Goal: Transaction & Acquisition: Book appointment/travel/reservation

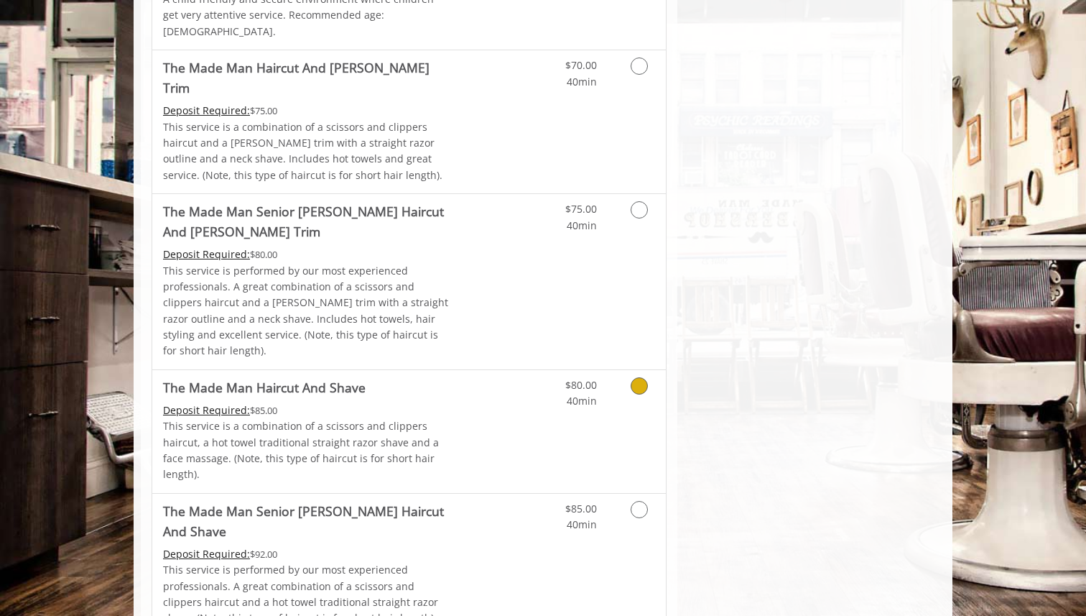
scroll to position [1317, 0]
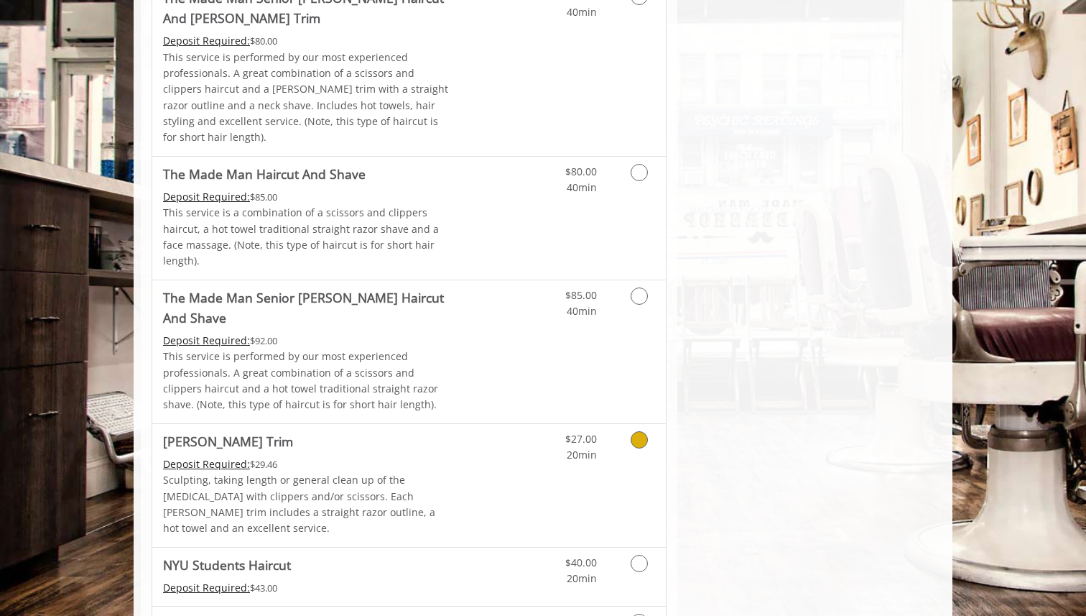
click at [640, 431] on icon "Grooming services" at bounding box center [639, 439] width 17 height 17
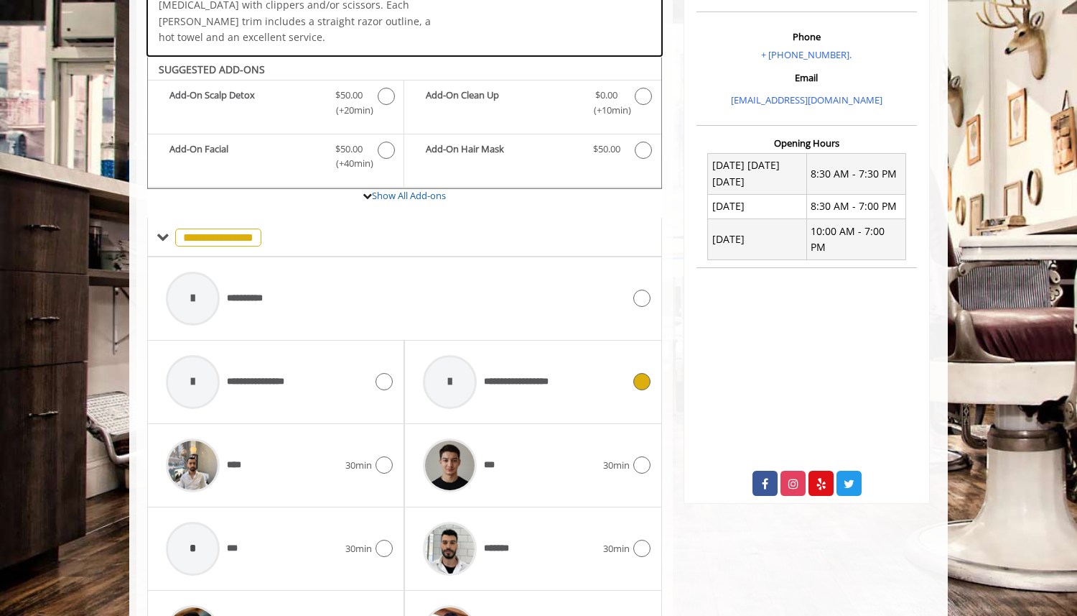
scroll to position [473, 0]
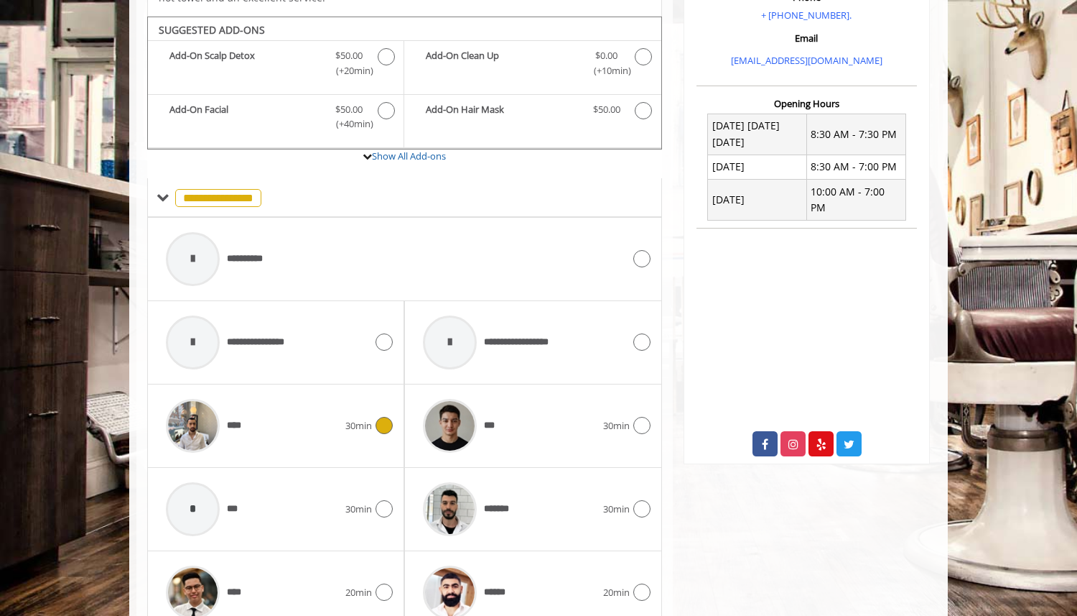
click at [386, 417] on icon at bounding box center [384, 425] width 17 height 17
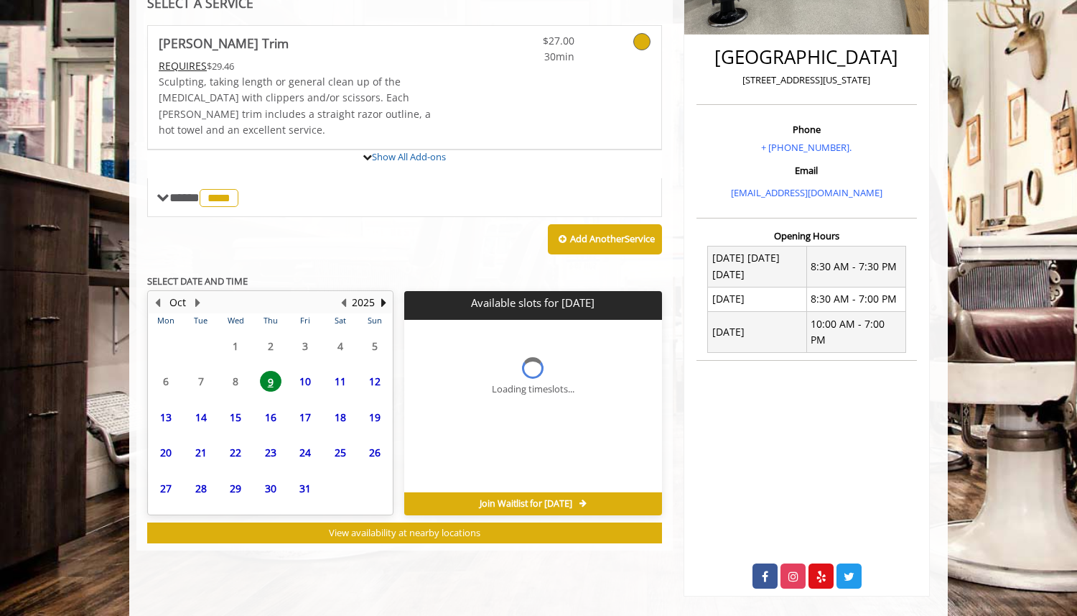
scroll to position [427, 0]
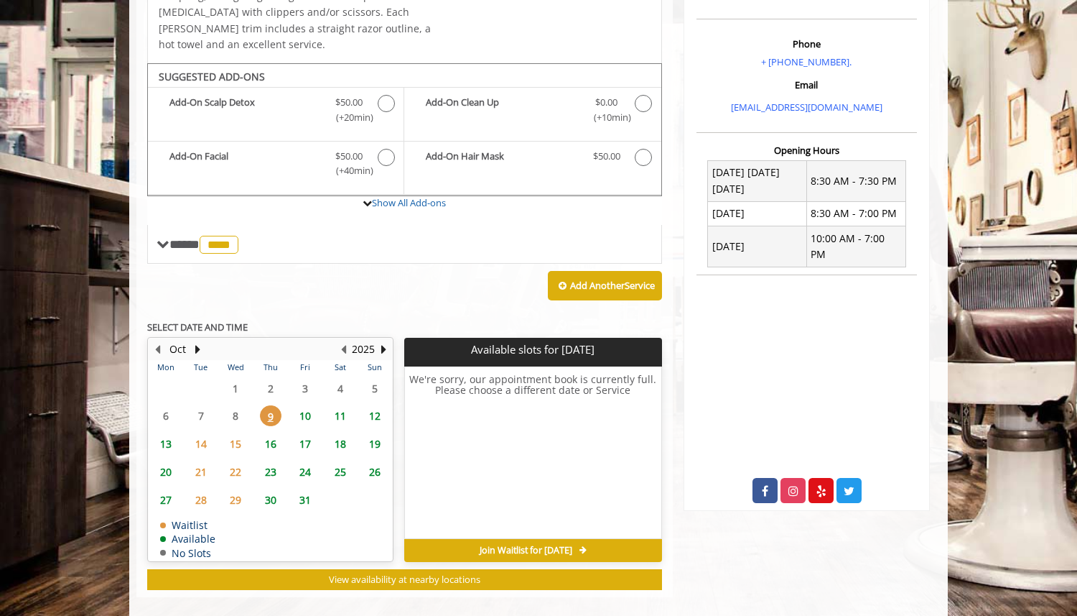
click at [275, 405] on span "9" at bounding box center [271, 415] width 22 height 21
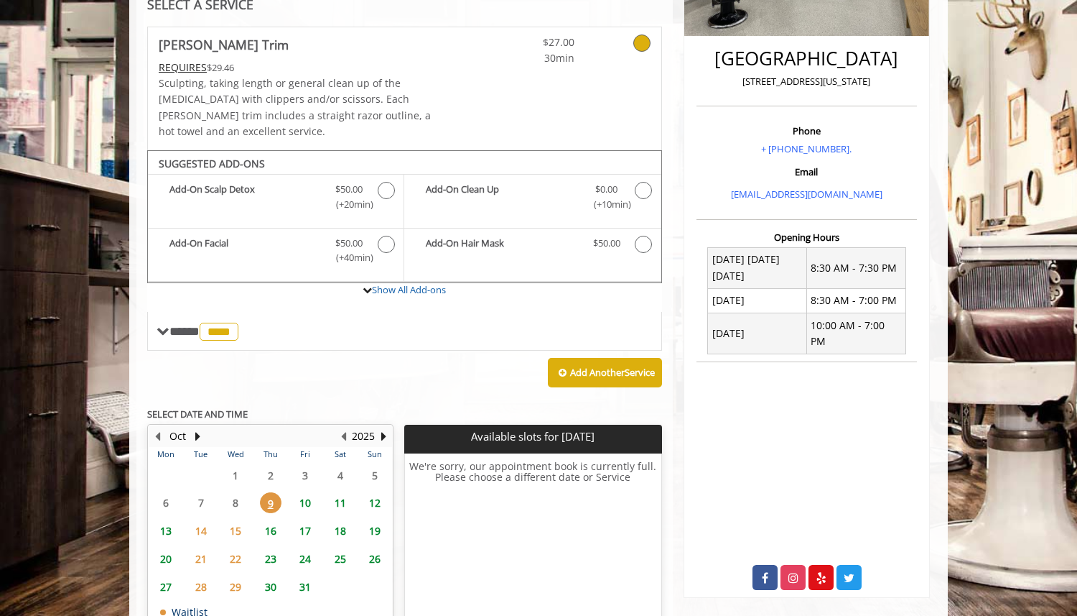
scroll to position [236, 0]
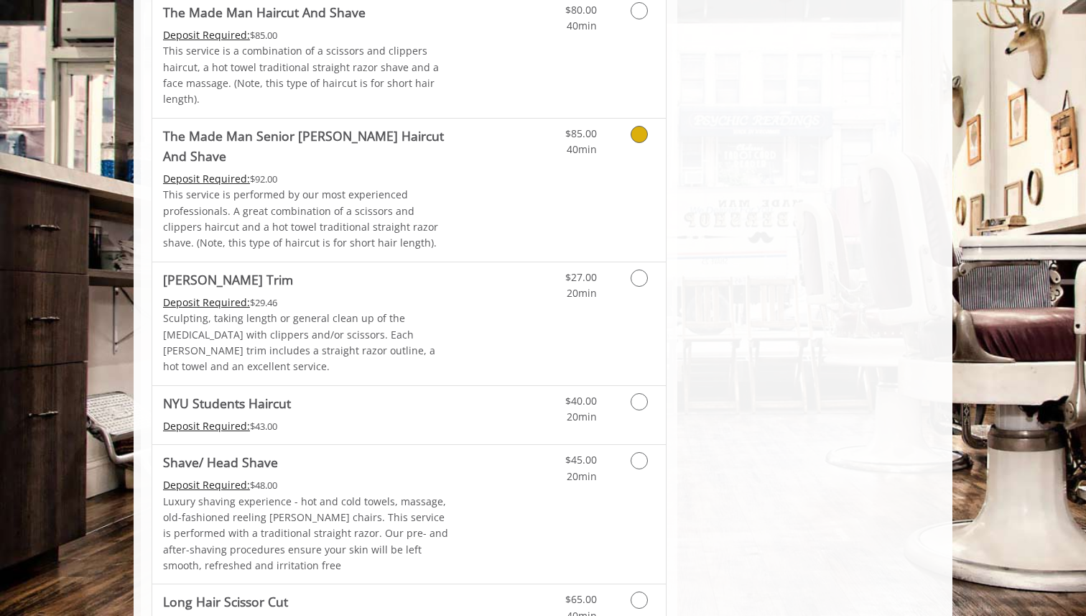
scroll to position [1509, 0]
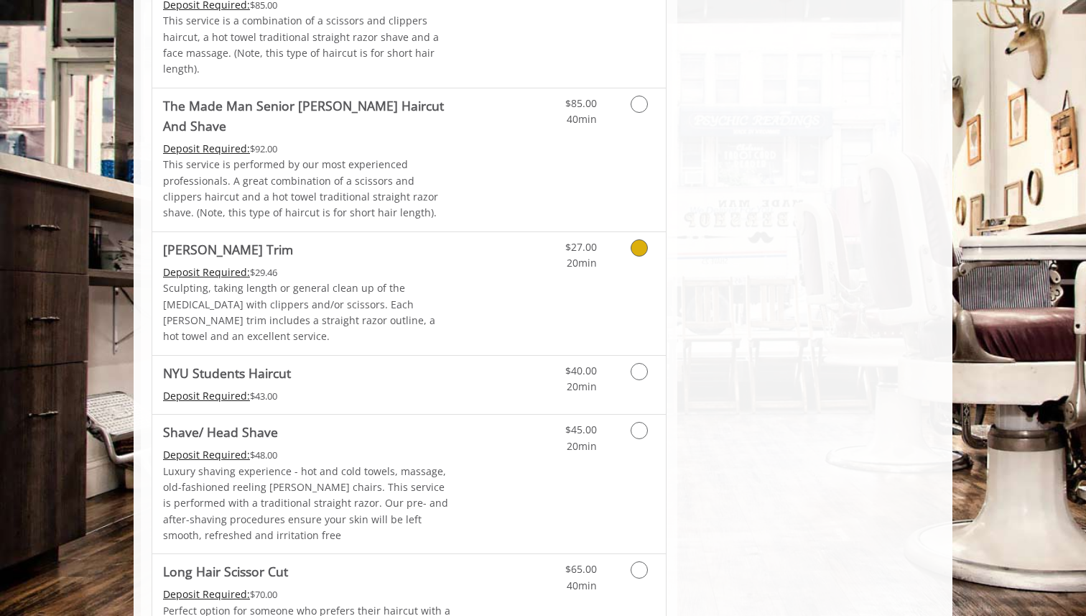
click at [642, 239] on icon "Grooming services" at bounding box center [639, 247] width 17 height 17
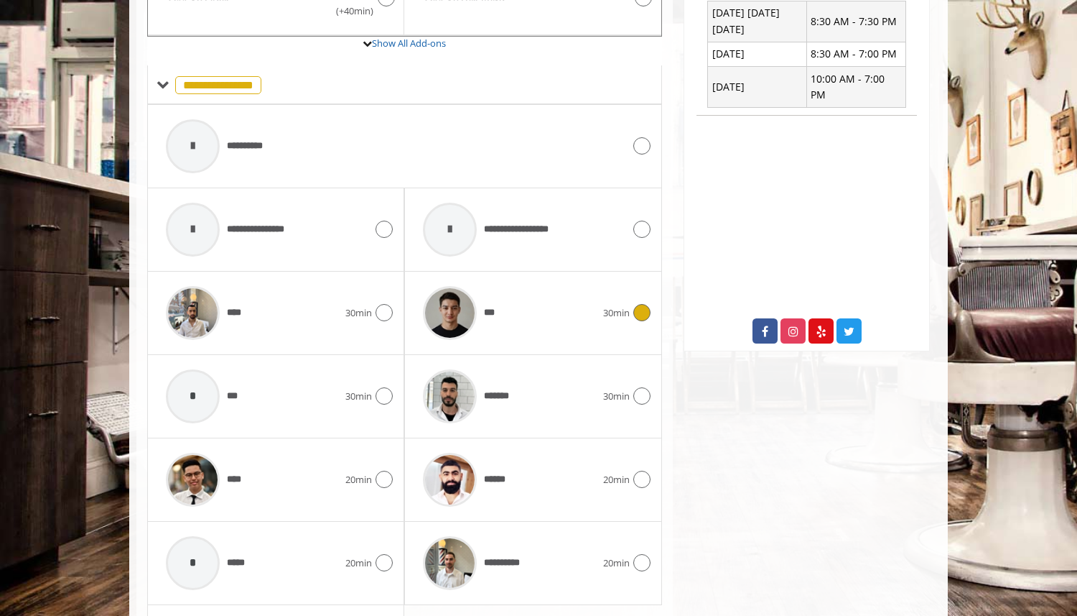
scroll to position [594, 0]
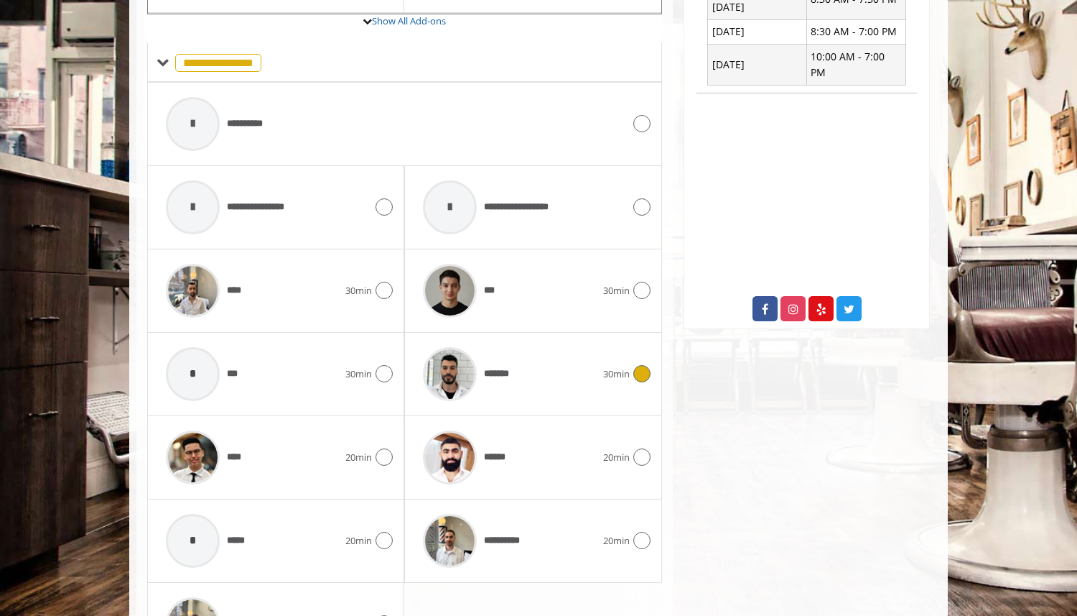
click at [636, 365] on icon at bounding box center [642, 373] width 17 height 17
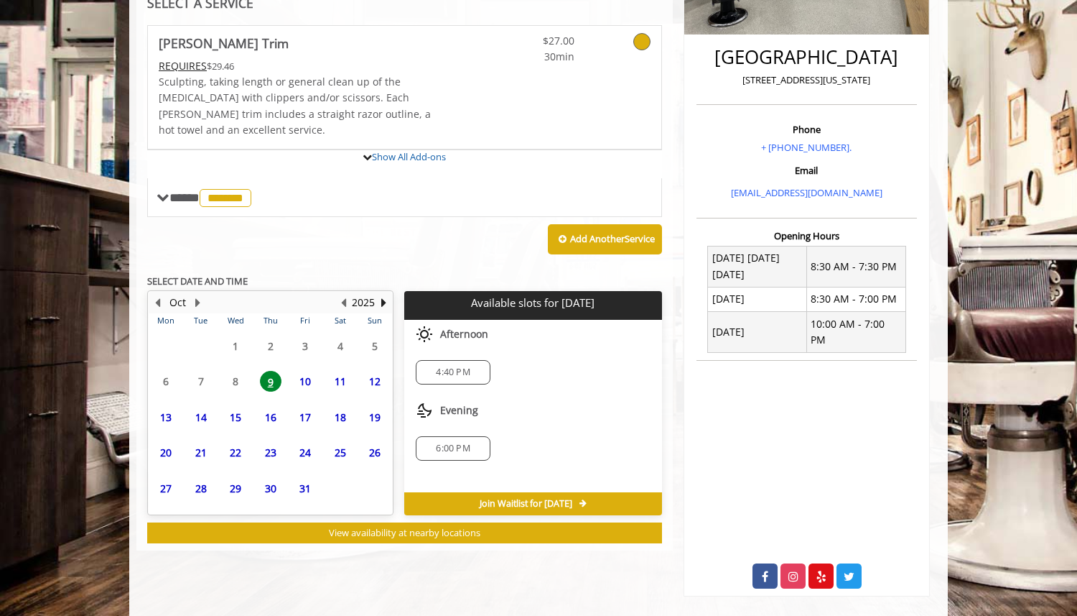
scroll to position [427, 0]
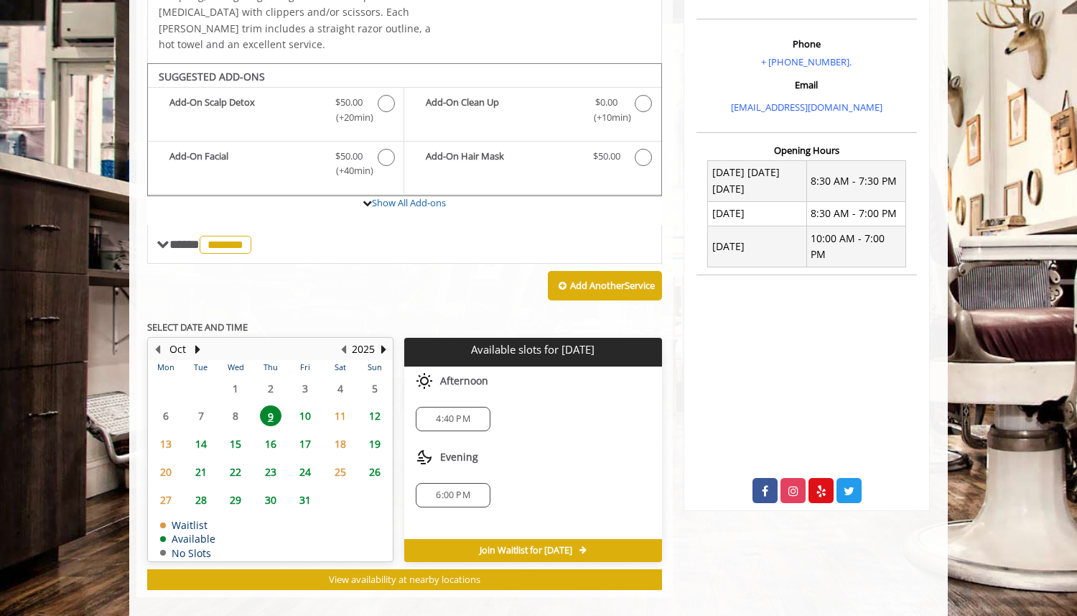
click at [434, 489] on span "6:00 PM" at bounding box center [452, 494] width 61 height 11
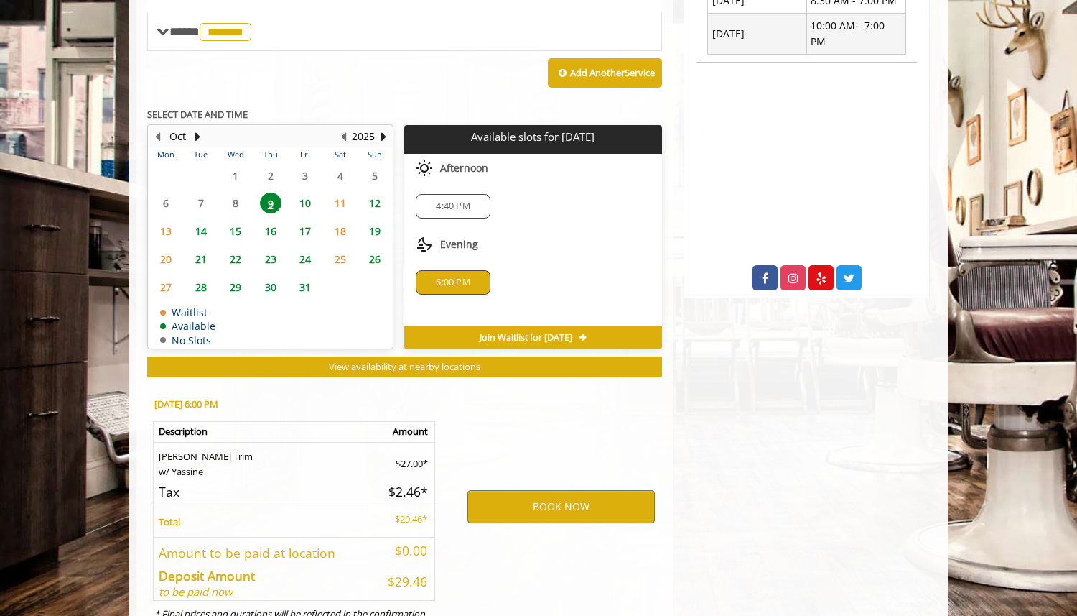
scroll to position [686, 0]
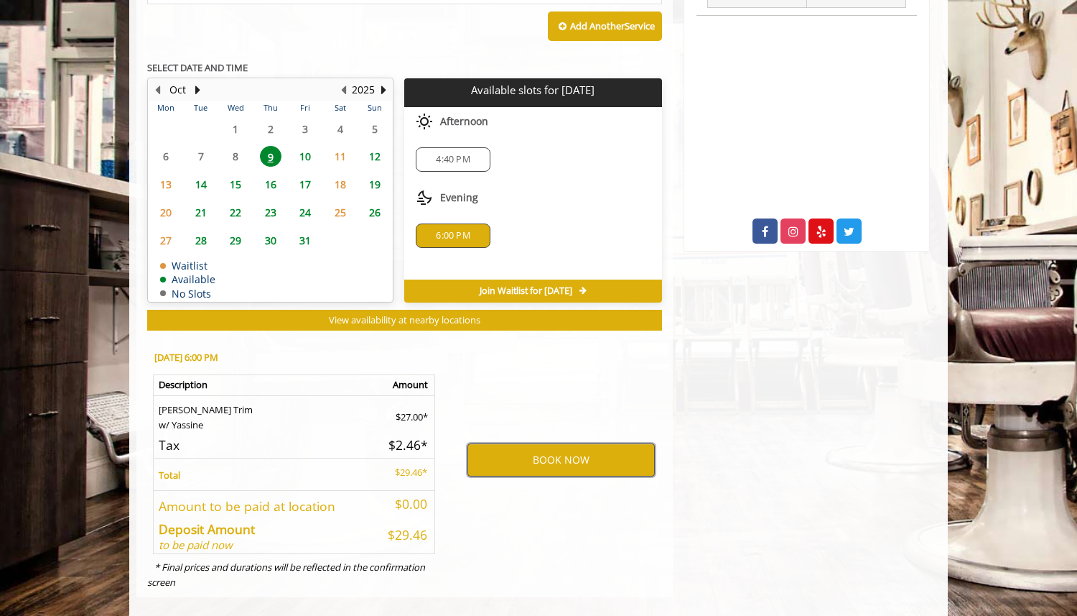
click at [504, 445] on button "BOOK NOW" at bounding box center [561, 459] width 187 height 33
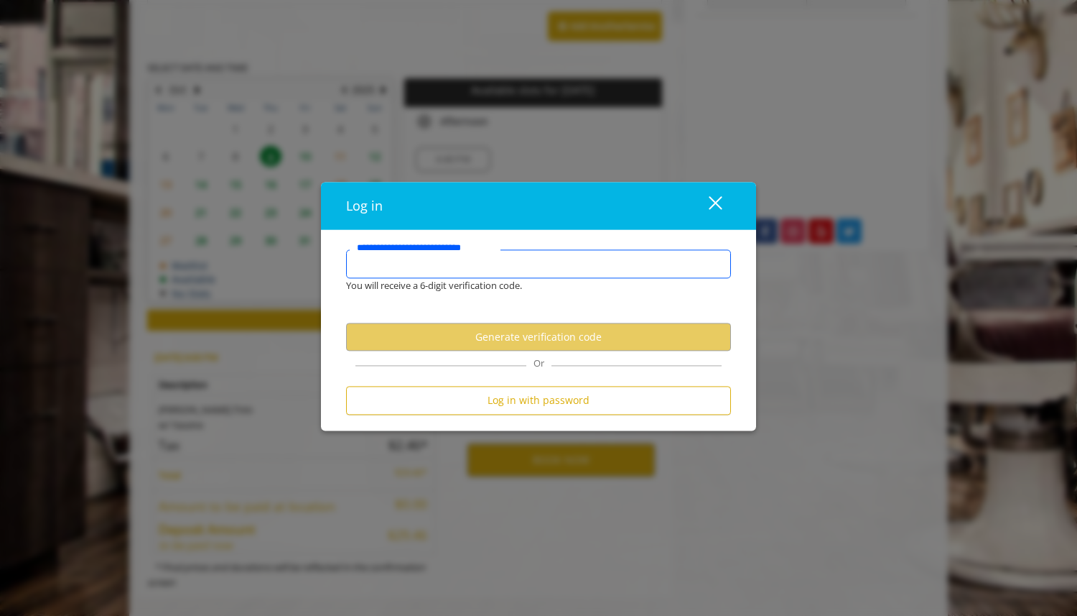
click at [503, 269] on input "**********" at bounding box center [538, 263] width 385 height 29
click at [495, 271] on input "**********" at bounding box center [538, 263] width 385 height 29
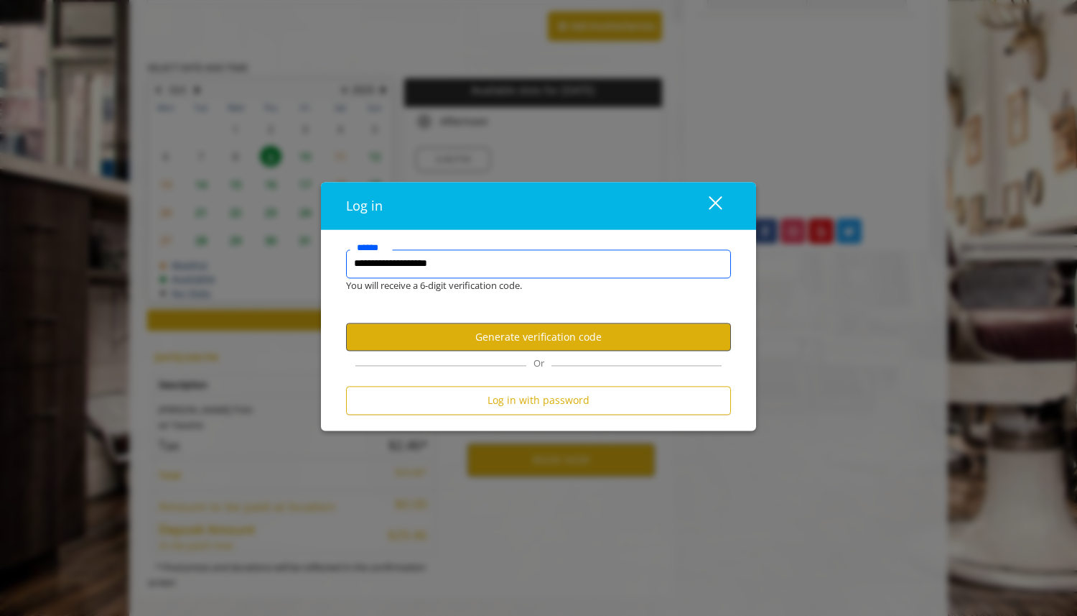
type input "**********"
click at [520, 338] on button "Generate verification code" at bounding box center [538, 337] width 385 height 28
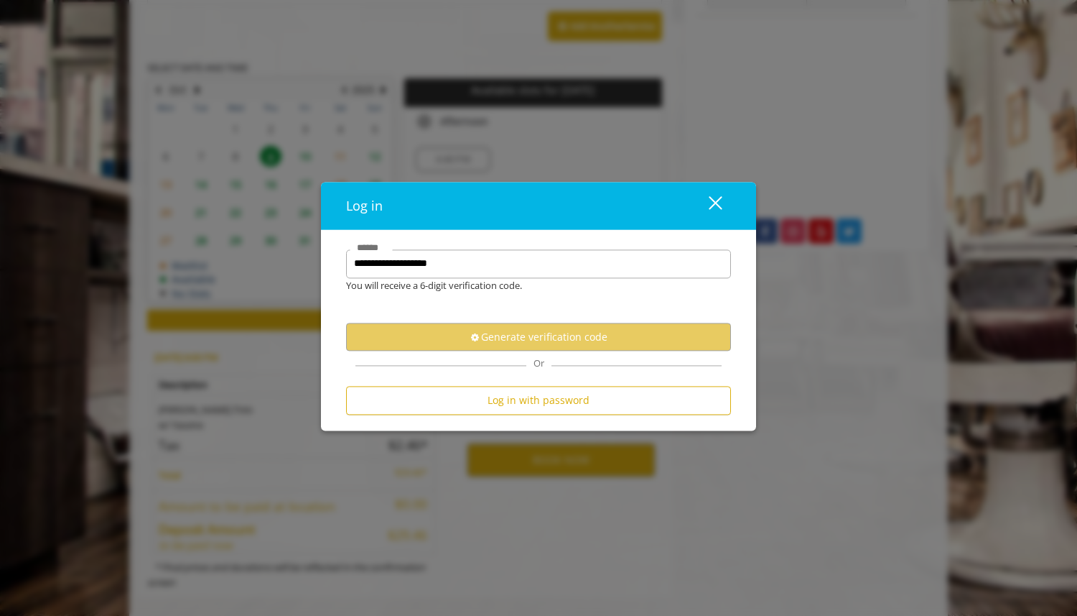
scroll to position [0, 0]
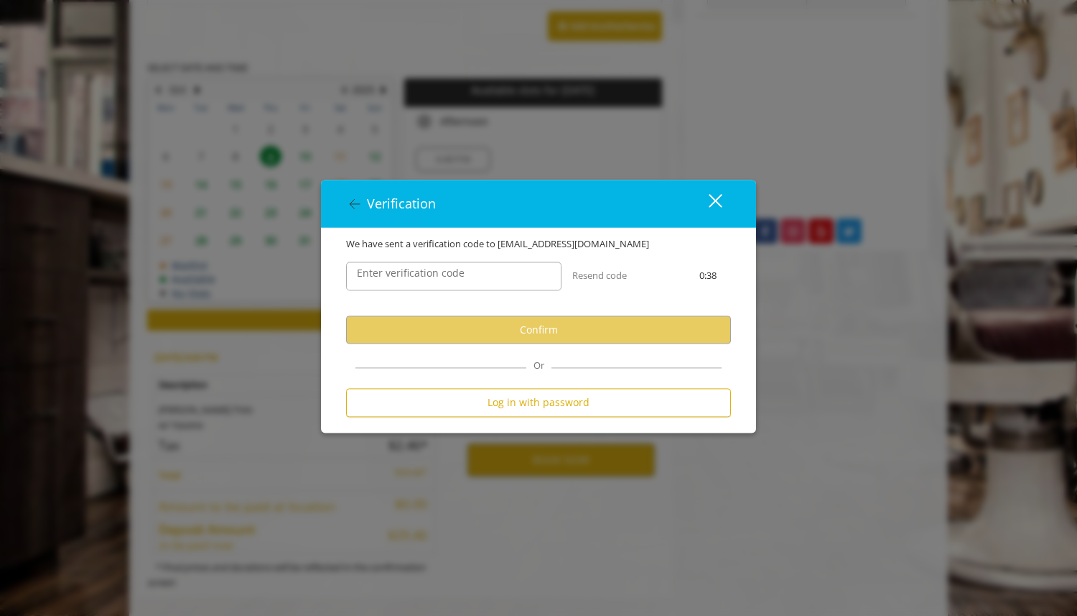
click at [407, 274] on label "Enter verification code" at bounding box center [411, 274] width 122 height 16
click at [407, 274] on input "Enter verification code" at bounding box center [453, 276] width 215 height 29
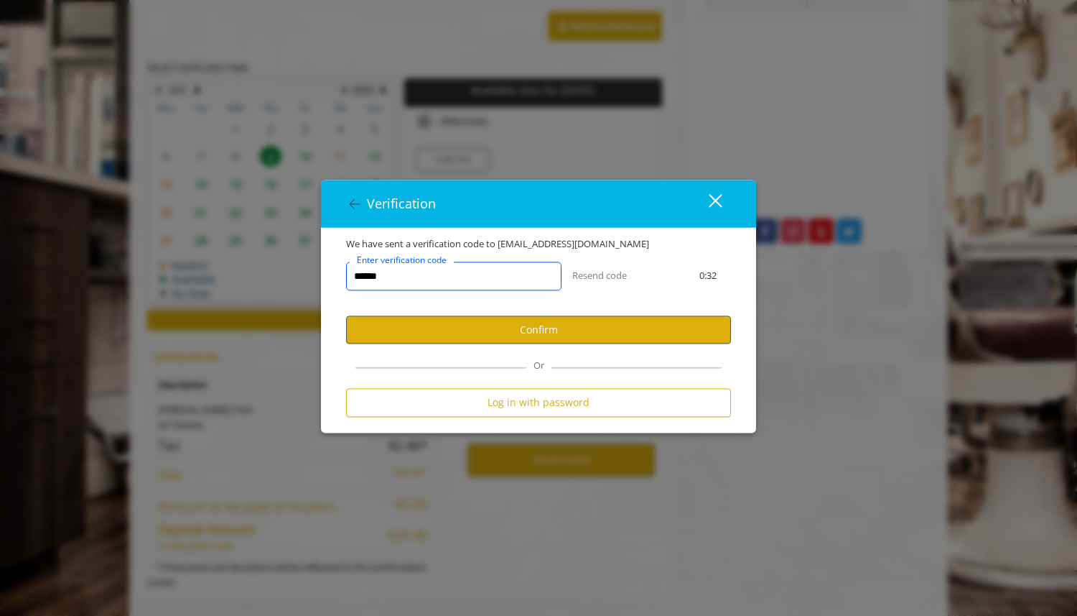
type input "******"
click at [493, 327] on button "Confirm" at bounding box center [538, 330] width 385 height 28
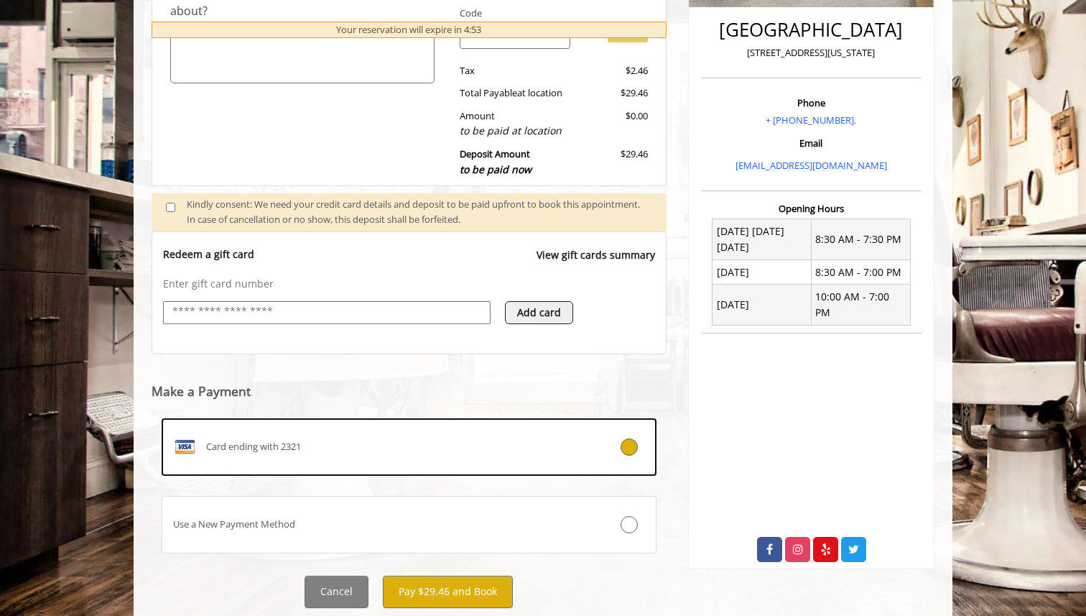
scroll to position [411, 0]
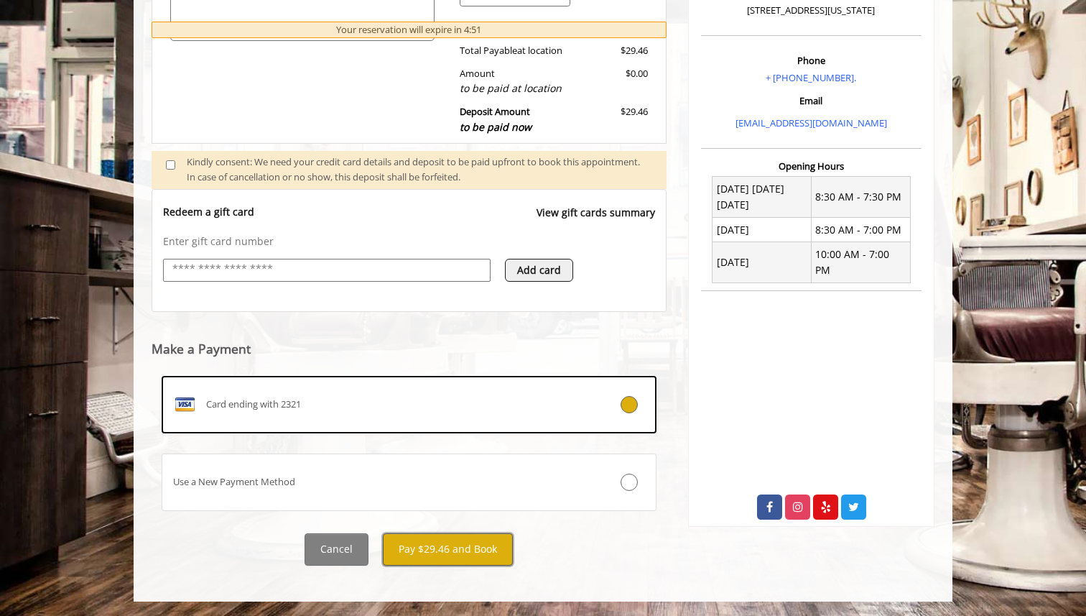
click at [446, 550] on button "Pay $29.46 and Book" at bounding box center [448, 549] width 130 height 32
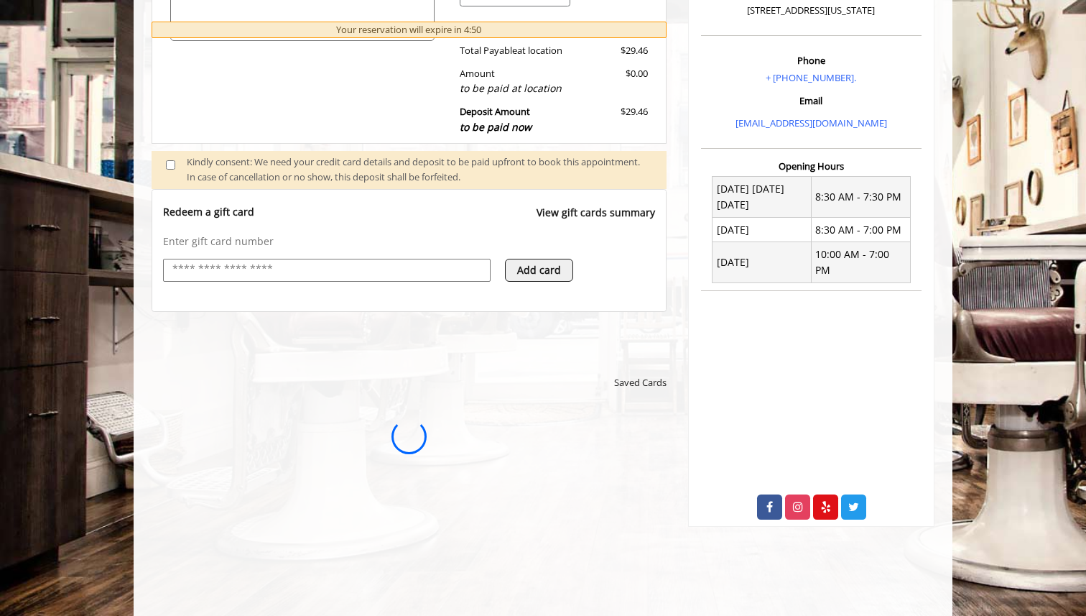
scroll to position [0, 0]
